Goal: Browse casually: Explore the website without a specific task or goal

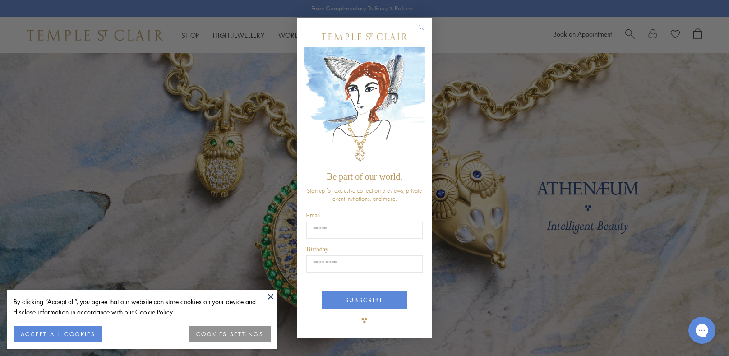
click at [87, 335] on button "ACCEPT ALL COOKIES" at bounding box center [58, 334] width 89 height 16
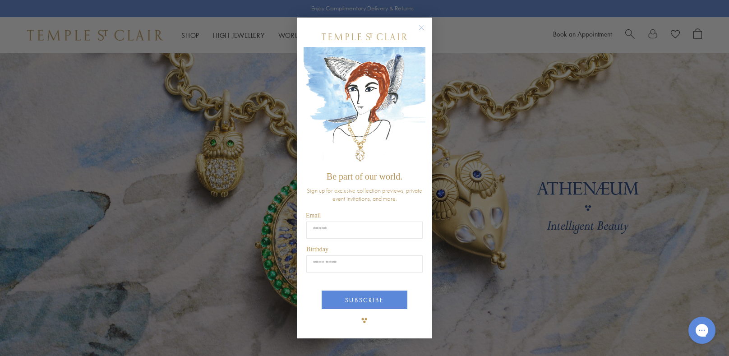
click at [420, 30] on circle "Close dialog" at bounding box center [422, 27] width 11 height 11
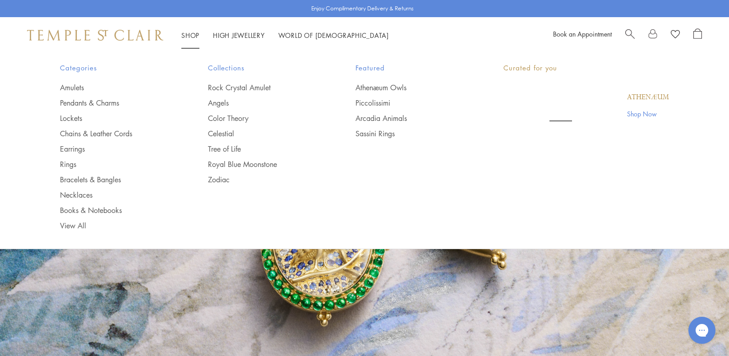
click at [190, 34] on link "Shop Shop" at bounding box center [190, 35] width 18 height 9
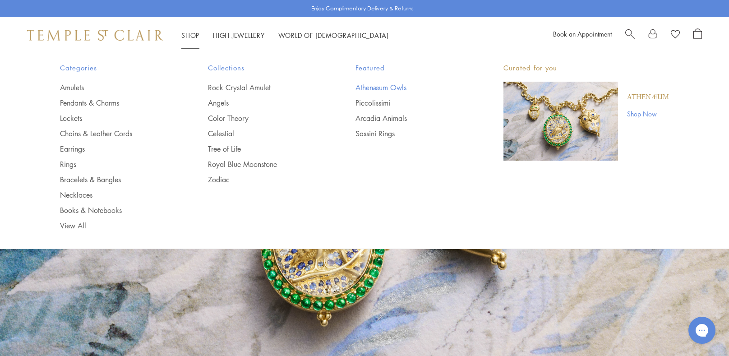
click at [367, 88] on link "Athenæum Owls" at bounding box center [412, 88] width 112 height 10
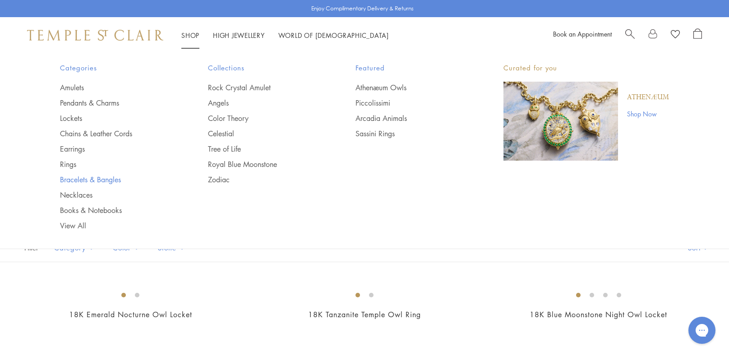
click at [113, 183] on link "Bracelets & Bangles" at bounding box center [116, 180] width 112 height 10
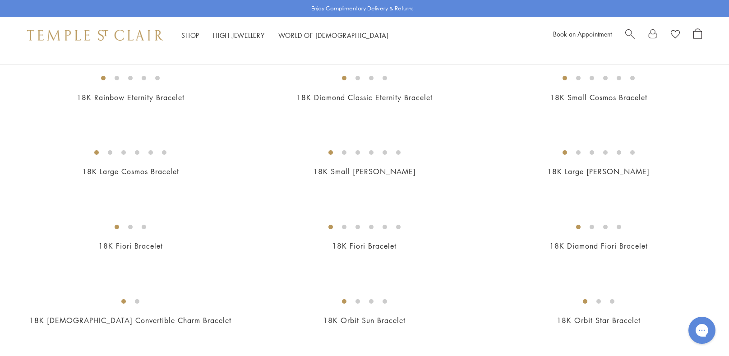
scroll to position [111, 0]
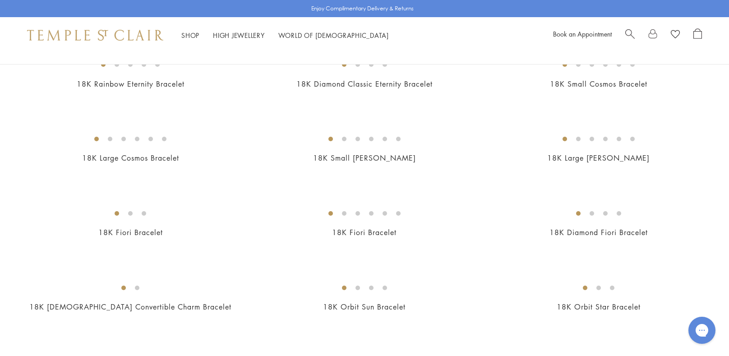
drag, startPoint x: 729, startPoint y: 138, endPoint x: 729, endPoint y: 259, distance: 120.9
click at [727, 0] on div "Enjoy Complimentary Delivery & Returns" at bounding box center [364, 8] width 729 height 17
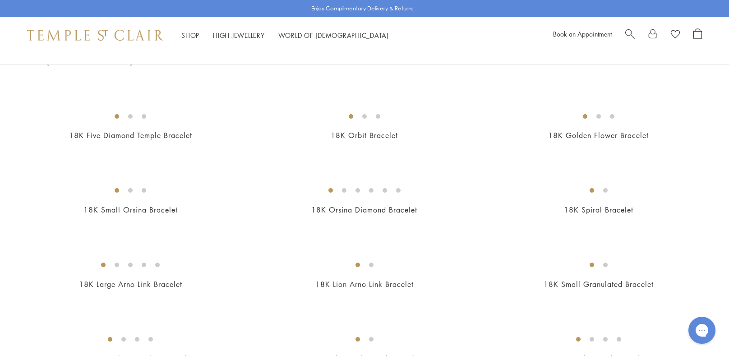
scroll to position [362, 0]
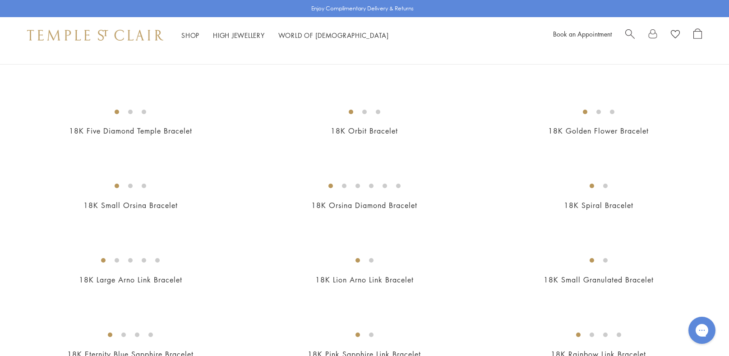
drag, startPoint x: 729, startPoint y: 13, endPoint x: 726, endPoint y: 35, distance: 22.3
click at [726, 35] on div "Enjoy Complimentary Delivery & Returns Shop Shop Categories Amulets Pendants & …" at bounding box center [364, 26] width 729 height 53
click at [0, 0] on img at bounding box center [0, 0] width 0 height 0
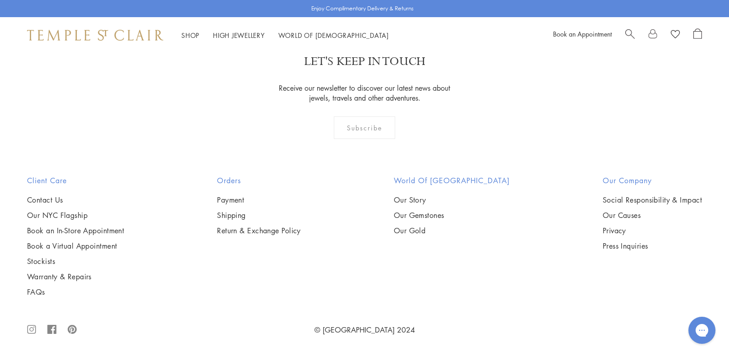
scroll to position [1346, 0]
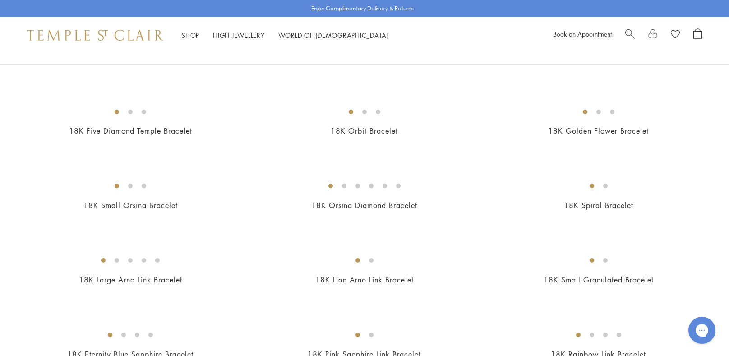
scroll to position [575, 0]
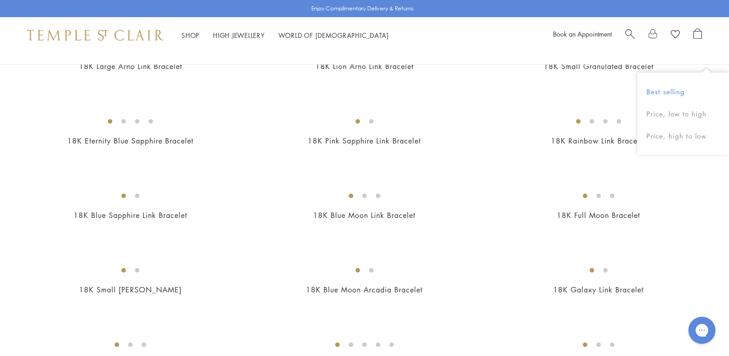
drag, startPoint x: 728, startPoint y: 42, endPoint x: 729, endPoint y: 93, distance: 50.1
click at [729, 93] on div "Enjoy Complimentary Delivery & Returns Shop Shop Categories Amulets Pendants & …" at bounding box center [364, 154] width 729 height 1459
click at [729, 196] on div at bounding box center [364, 73] width 729 height 967
drag, startPoint x: 728, startPoint y: 125, endPoint x: 729, endPoint y: 159, distance: 33.8
click at [729, 159] on div at bounding box center [364, 73] width 729 height 967
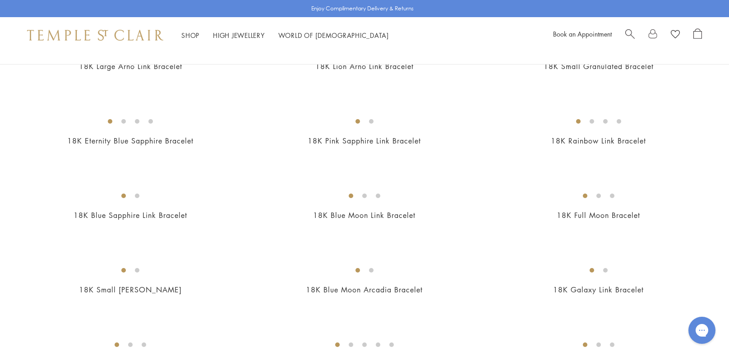
click at [729, 159] on div at bounding box center [364, 73] width 729 height 967
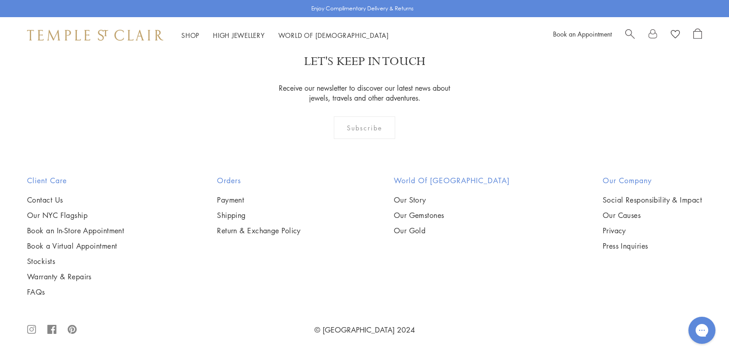
scroll to position [3396, 0]
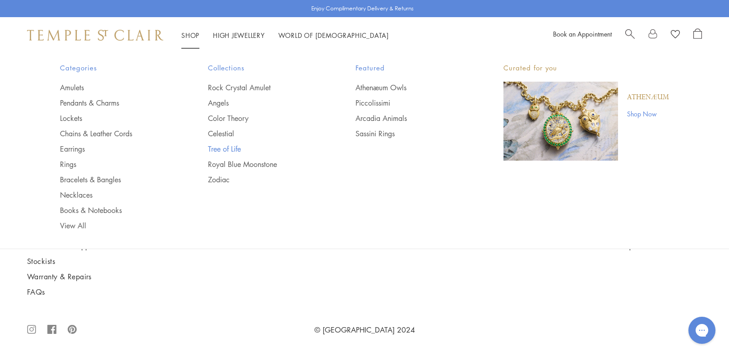
click at [221, 146] on link "Tree of Life" at bounding box center [264, 149] width 112 height 10
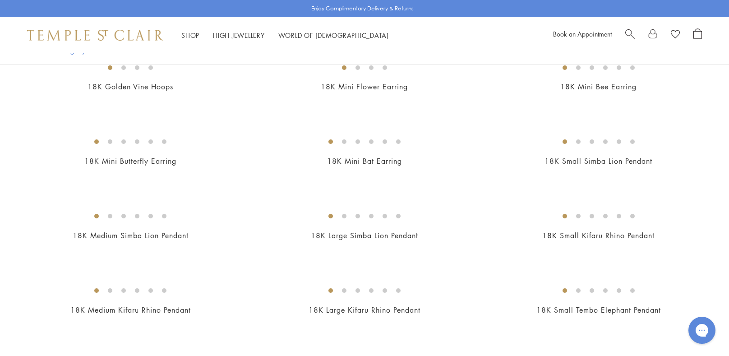
scroll to position [504, 0]
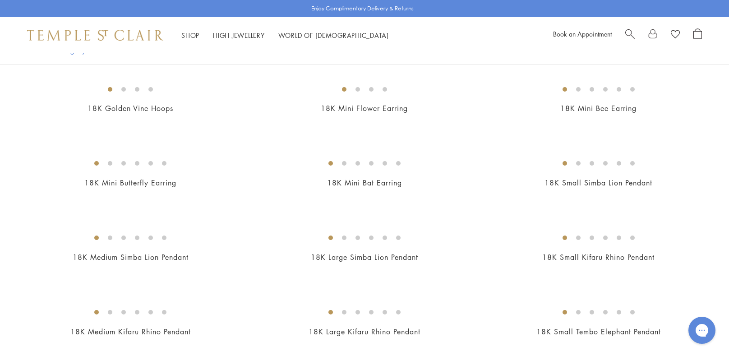
drag, startPoint x: 729, startPoint y: 5, endPoint x: 729, endPoint y: 31, distance: 26.6
click at [729, 31] on div "Enjoy Complimentary Delivery & Returns Shop Shop Categories Amulets Pendants & …" at bounding box center [364, 26] width 729 height 53
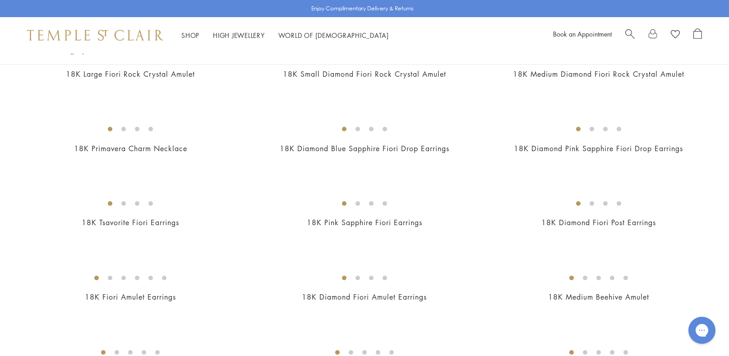
scroll to position [1364, 0]
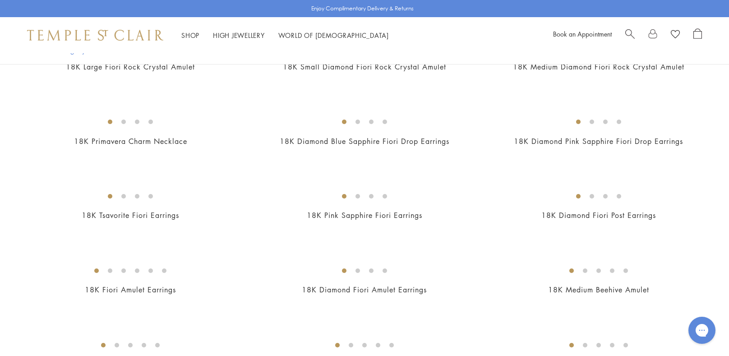
click at [0, 0] on img at bounding box center [0, 0] width 0 height 0
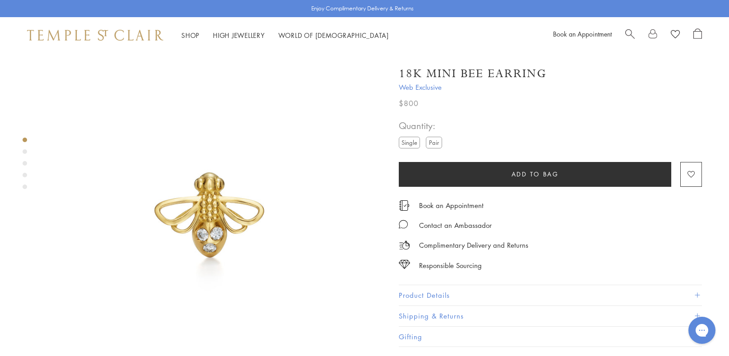
click at [24, 152] on div "Product gallery navigation" at bounding box center [25, 151] width 5 height 5
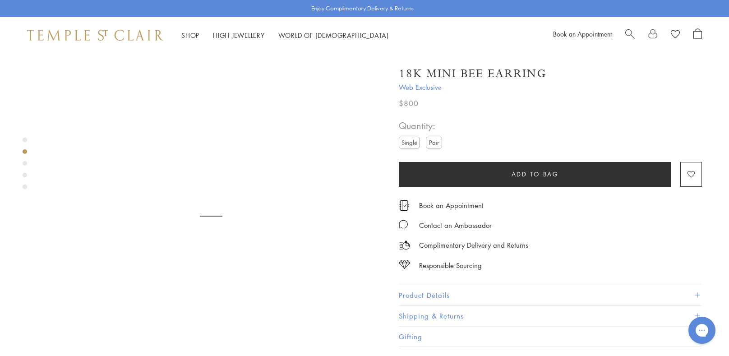
scroll to position [349, 0]
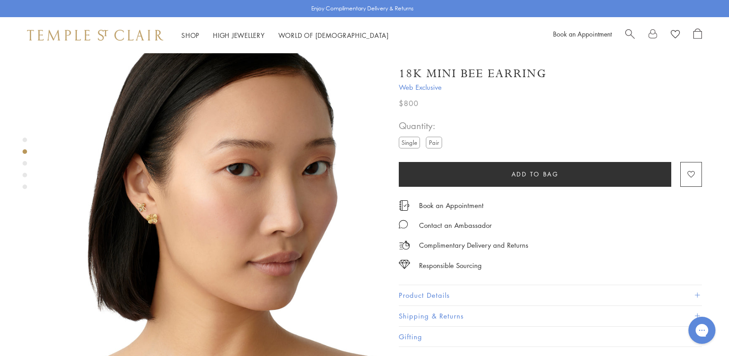
click at [24, 163] on div "Product gallery navigation" at bounding box center [25, 163] width 5 height 5
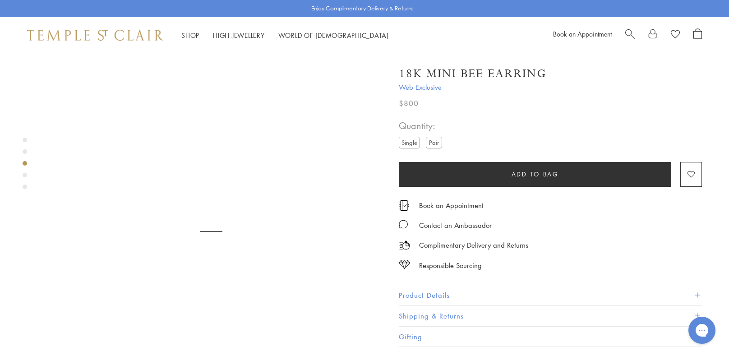
scroll to position [681, 0]
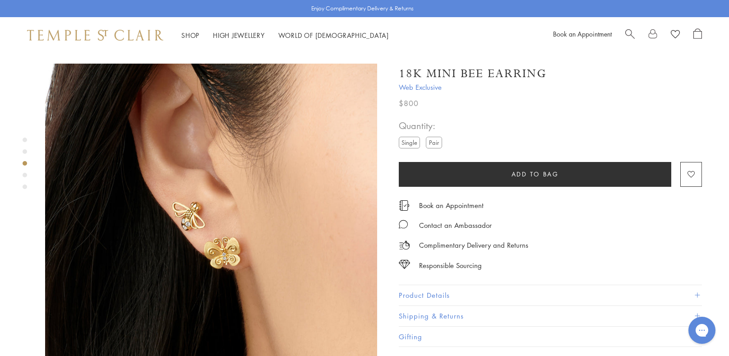
click at [25, 176] on div "Product gallery navigation" at bounding box center [25, 175] width 5 height 5
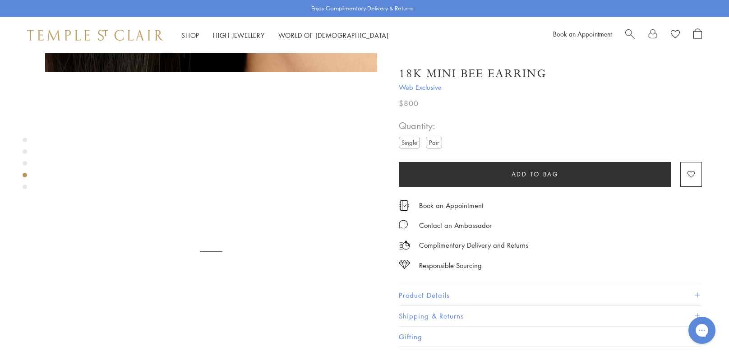
scroll to position [1014, 0]
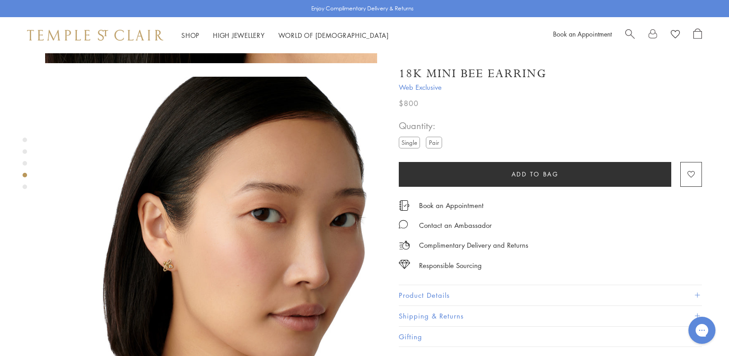
click at [24, 188] on div "Product gallery navigation" at bounding box center [25, 187] width 5 height 5
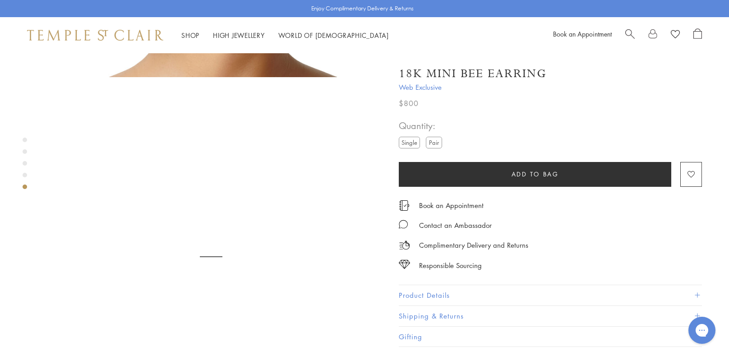
scroll to position [1346, 0]
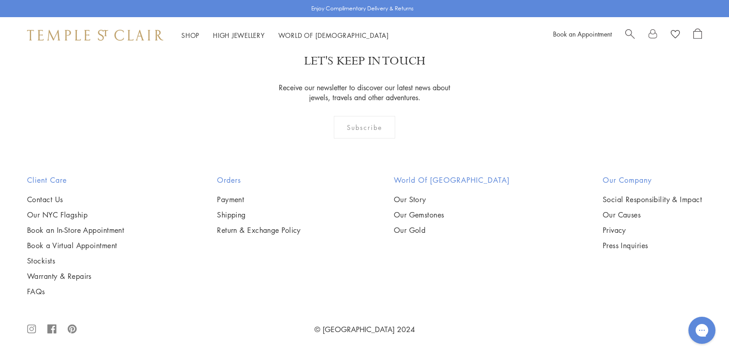
scroll to position [5703, 0]
click at [0, 0] on img at bounding box center [0, 0] width 0 height 0
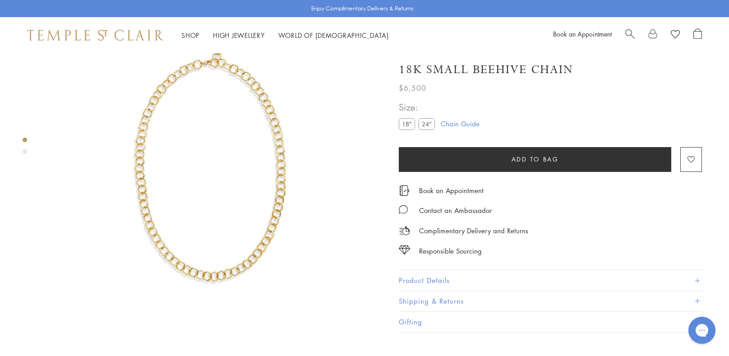
click at [25, 151] on div "Product gallery navigation" at bounding box center [25, 151] width 5 height 5
click at [23, 140] on div "Product gallery navigation" at bounding box center [25, 140] width 5 height 5
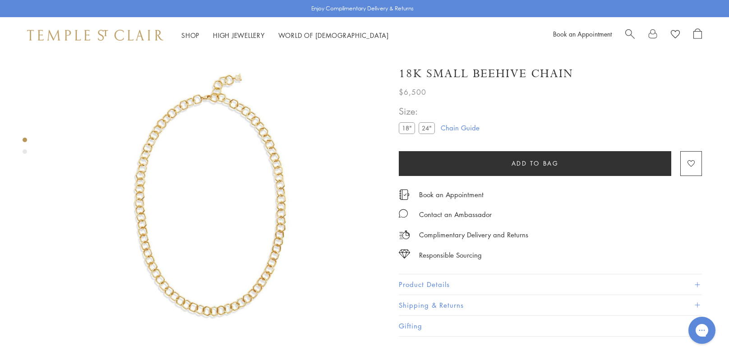
scroll to position [17, 0]
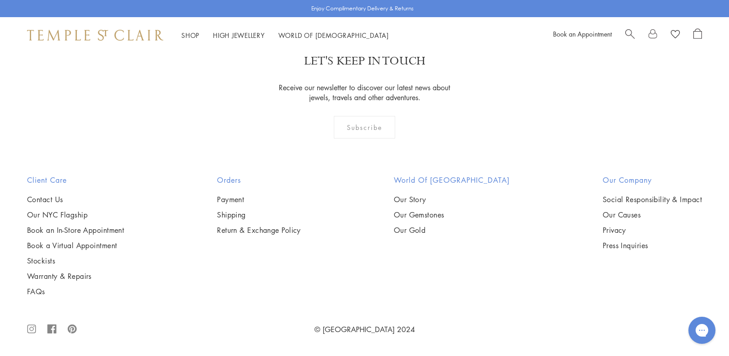
click at [0, 0] on img at bounding box center [0, 0] width 0 height 0
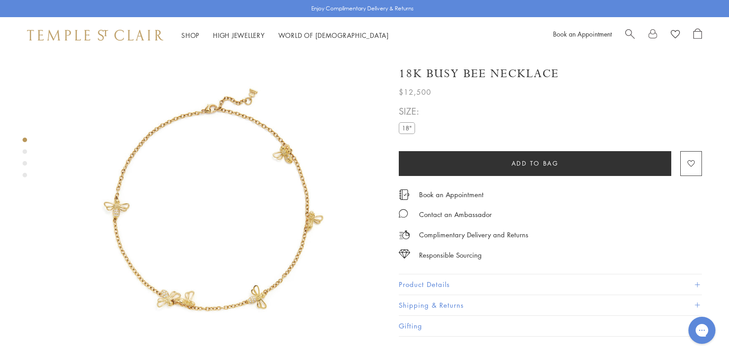
click at [23, 153] on div "Product gallery navigation" at bounding box center [25, 151] width 5 height 5
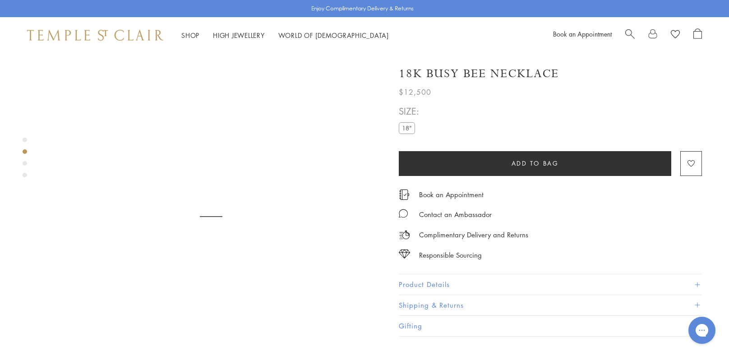
scroll to position [349, 0]
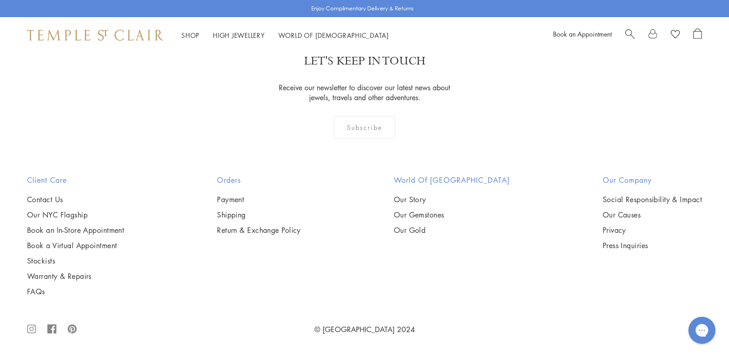
click at [0, 0] on img at bounding box center [0, 0] width 0 height 0
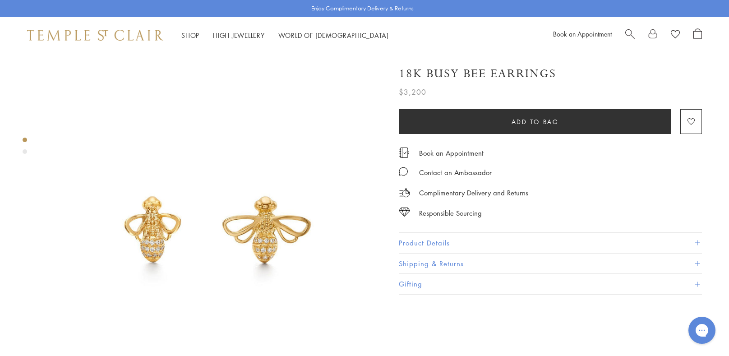
click at [24, 151] on div "Product gallery navigation" at bounding box center [25, 151] width 5 height 5
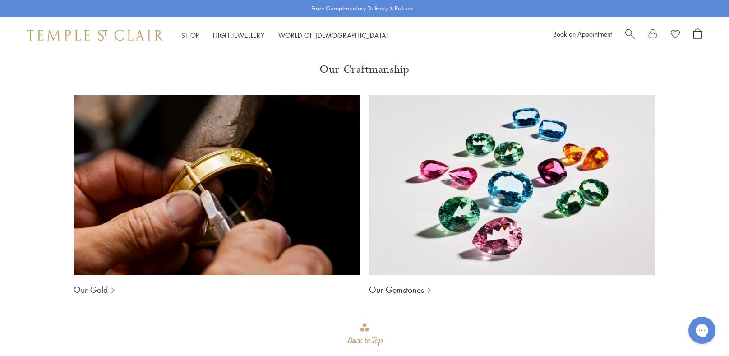
scroll to position [954, 0]
